Goal: Check status: Check status

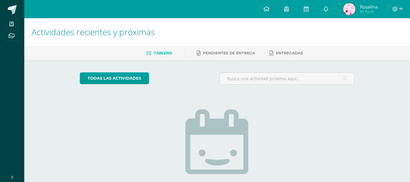
click at [356, 11] on span "Rosalina Mi Perfil" at bounding box center [360, 9] width 37 height 12
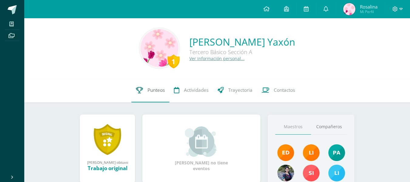
click at [153, 91] on span "Punteos" at bounding box center [155, 90] width 17 height 6
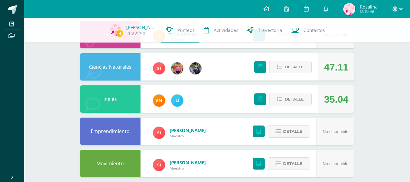
scroll to position [243, 0]
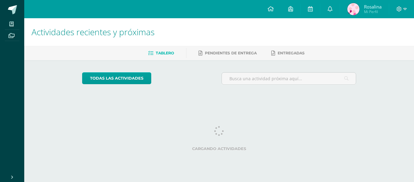
click at [344, 4] on link "Rosalina Mi Perfil" at bounding box center [364, 9] width 49 height 18
click at [362, 7] on span "Rosalina Mi Perfil" at bounding box center [364, 9] width 37 height 12
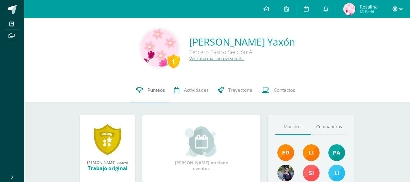
click at [160, 85] on link "Punteos" at bounding box center [150, 90] width 38 height 24
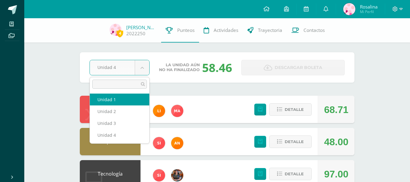
select select "Unidad 1"
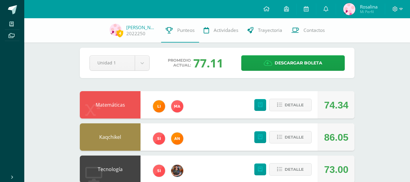
scroll to position [5, 0]
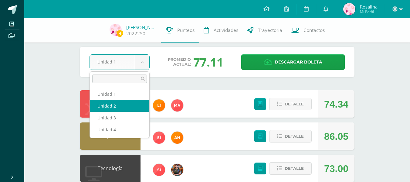
select select "Unidad 2"
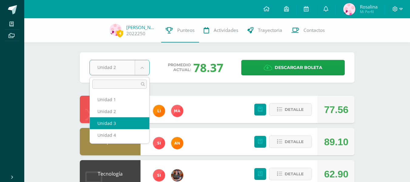
select select "Unidad 3"
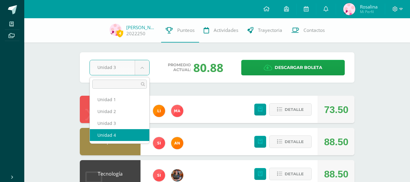
select select "Unidad 4"
